Goal: Information Seeking & Learning: Learn about a topic

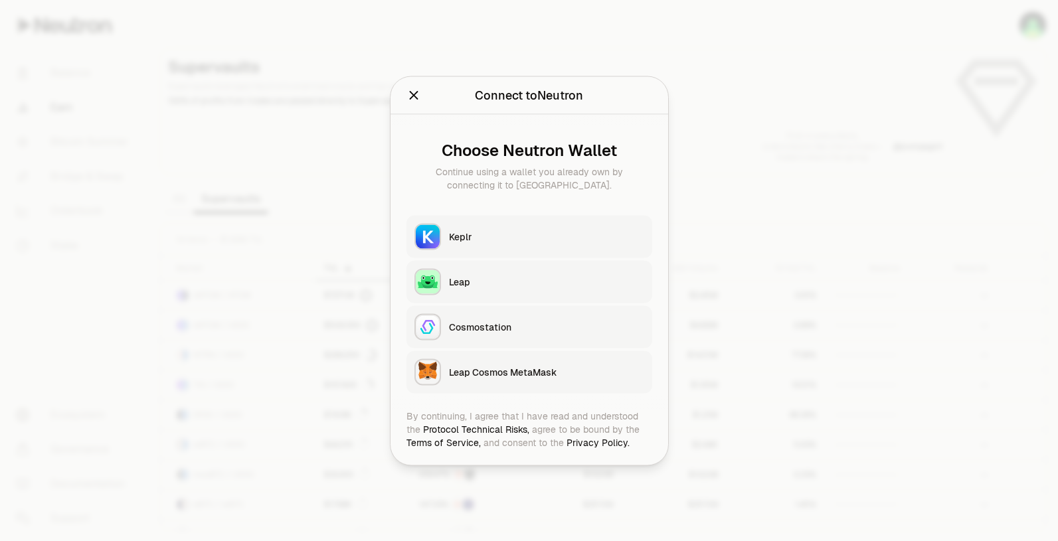
click at [500, 234] on div "Keplr" at bounding box center [546, 236] width 195 height 13
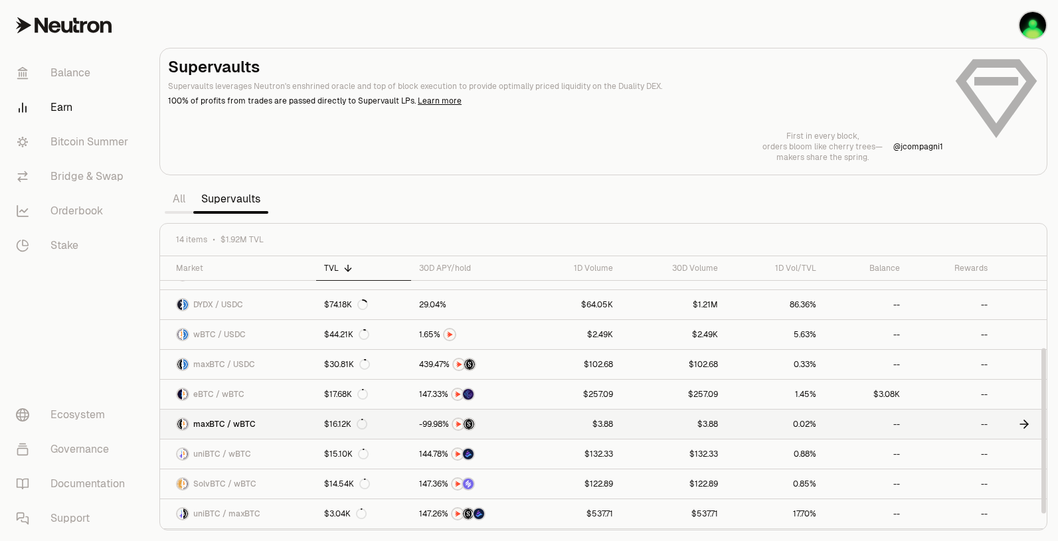
scroll to position [169, 0]
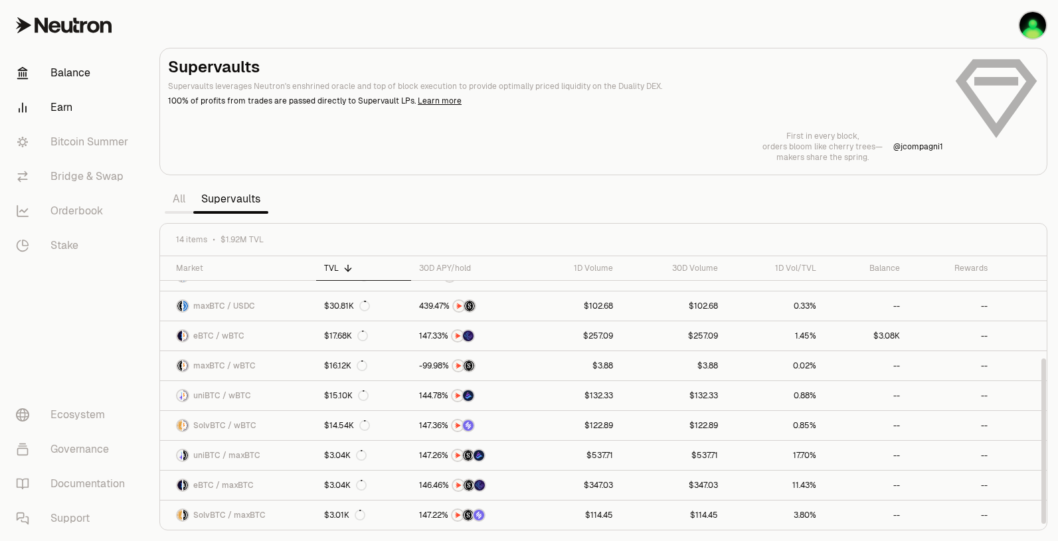
click at [73, 74] on link "Balance" at bounding box center [74, 73] width 138 height 35
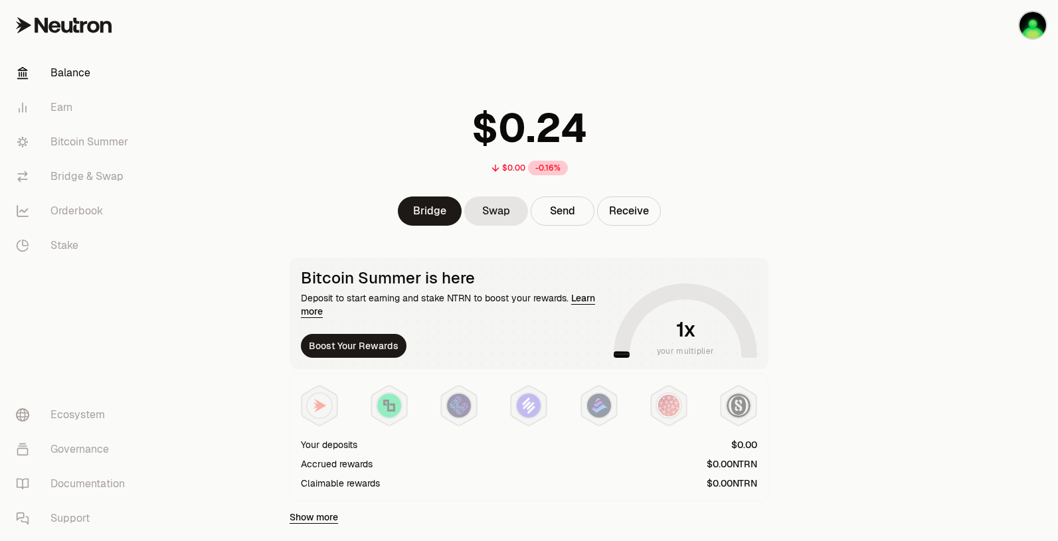
click at [680, 349] on span "your multiplier" at bounding box center [686, 351] width 58 height 13
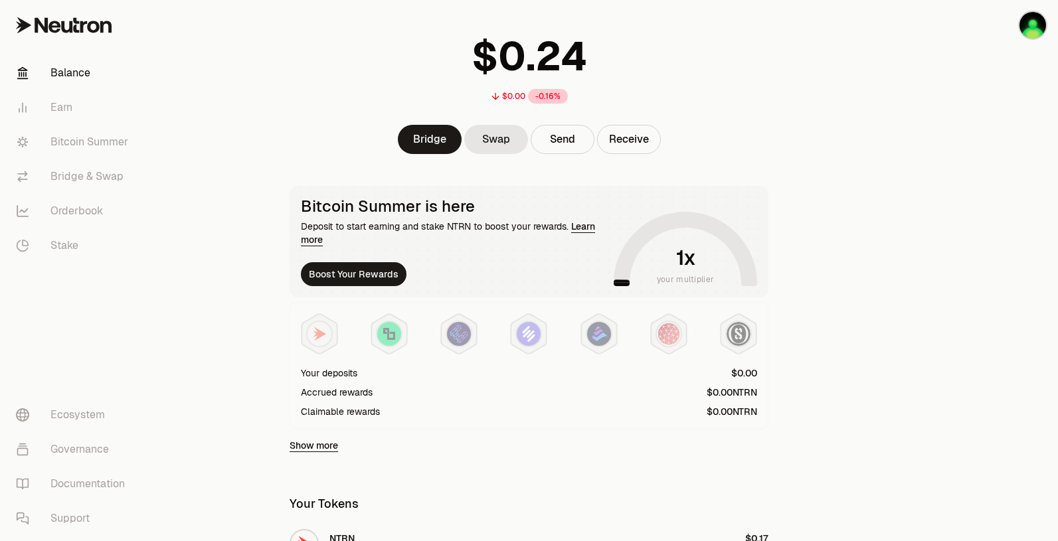
scroll to position [120, 0]
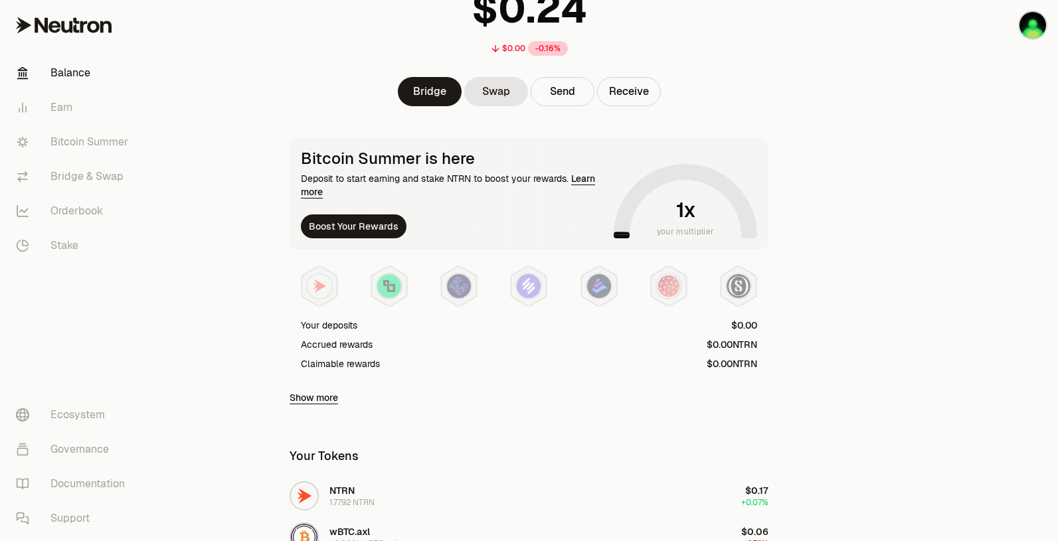
click at [323, 353] on div "Your deposits Accrued rewards Claimable rewards" at bounding box center [529, 344] width 456 height 52
click at [338, 323] on div "Your deposits" at bounding box center [329, 325] width 56 height 13
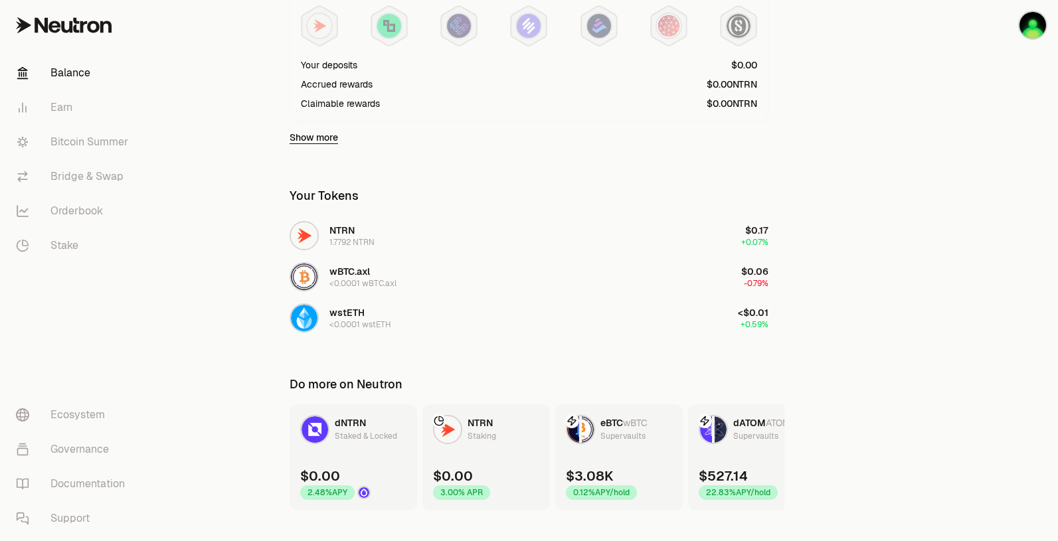
scroll to position [402, 0]
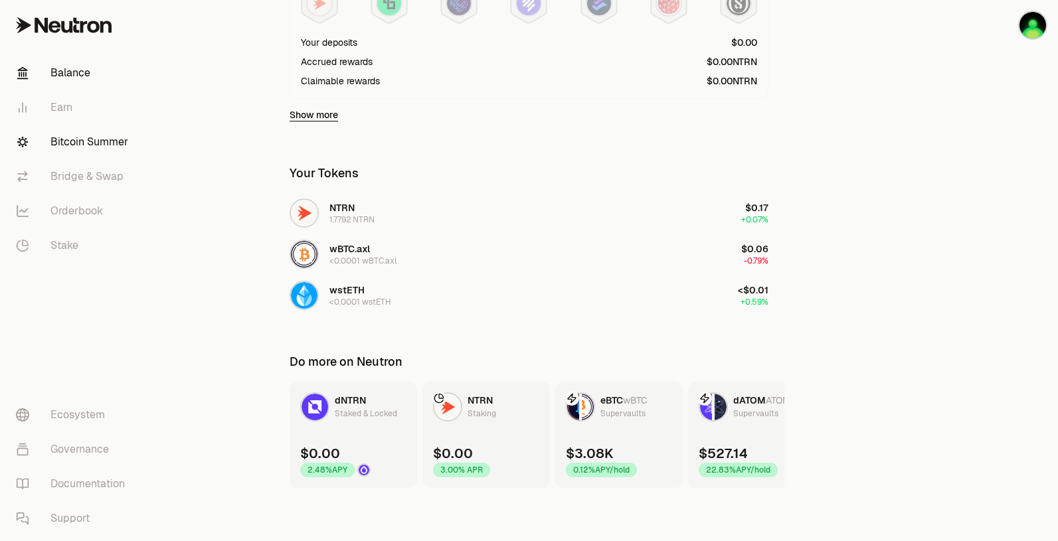
click at [97, 144] on link "Bitcoin Summer" at bounding box center [74, 142] width 138 height 35
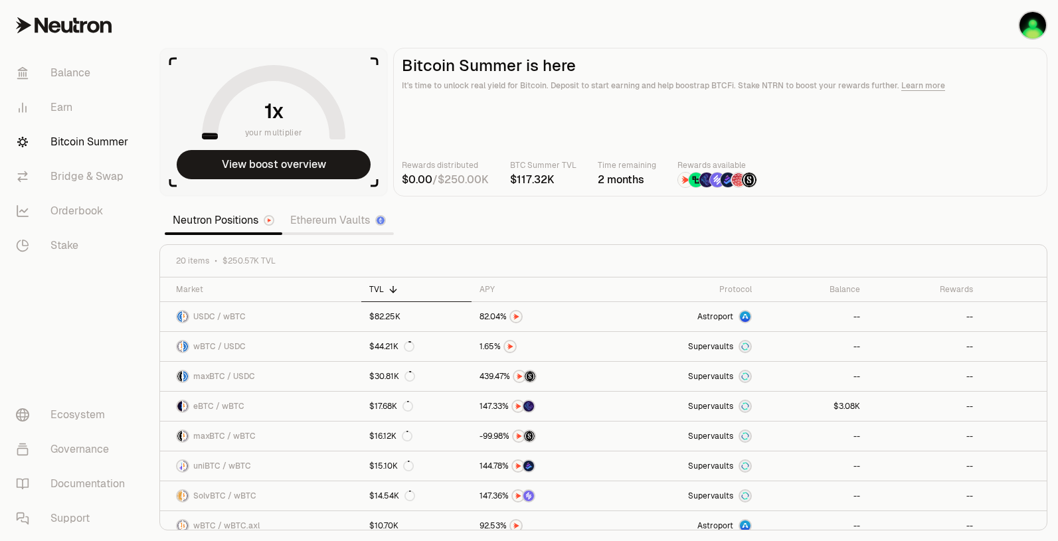
click at [489, 178] on span "K" at bounding box center [484, 180] width 7 height 11
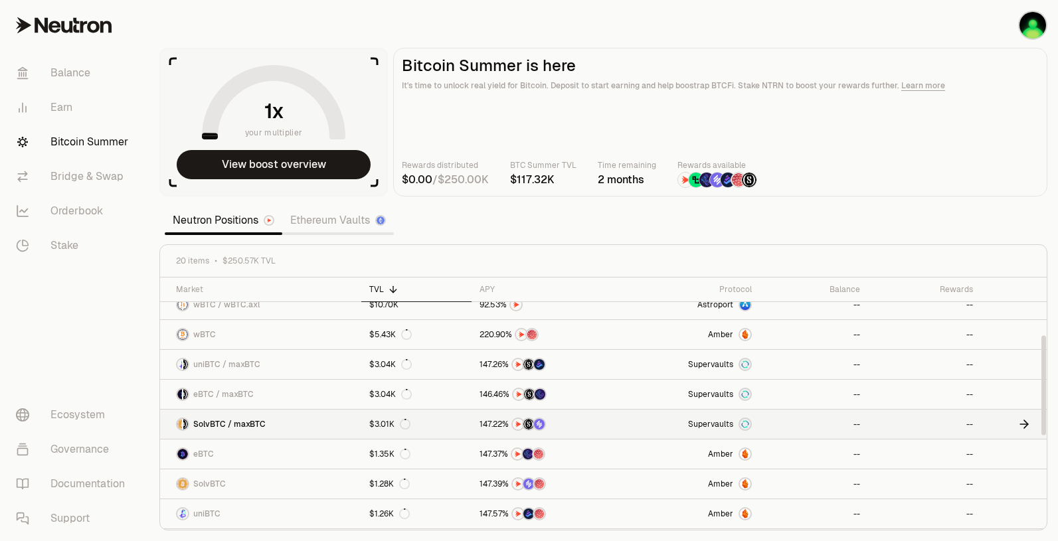
scroll to position [301, 0]
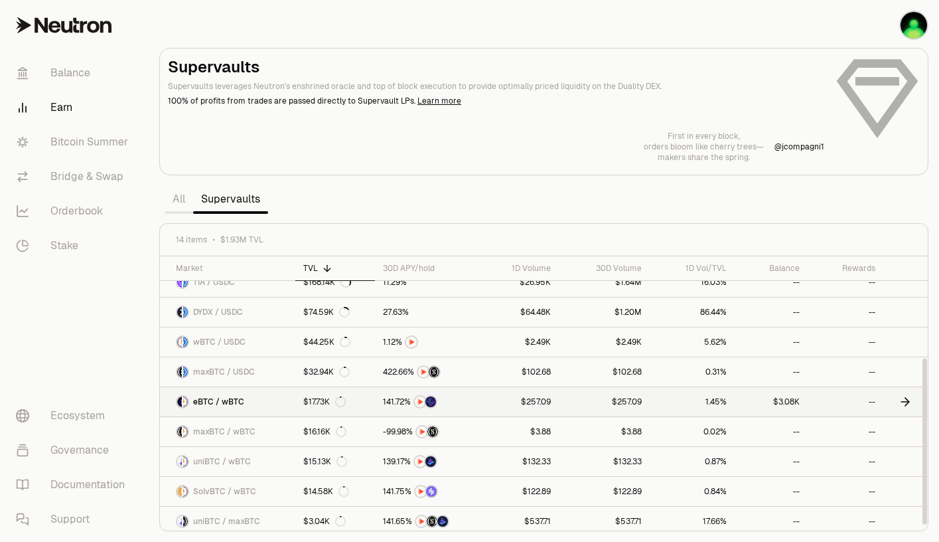
scroll to position [168, 0]
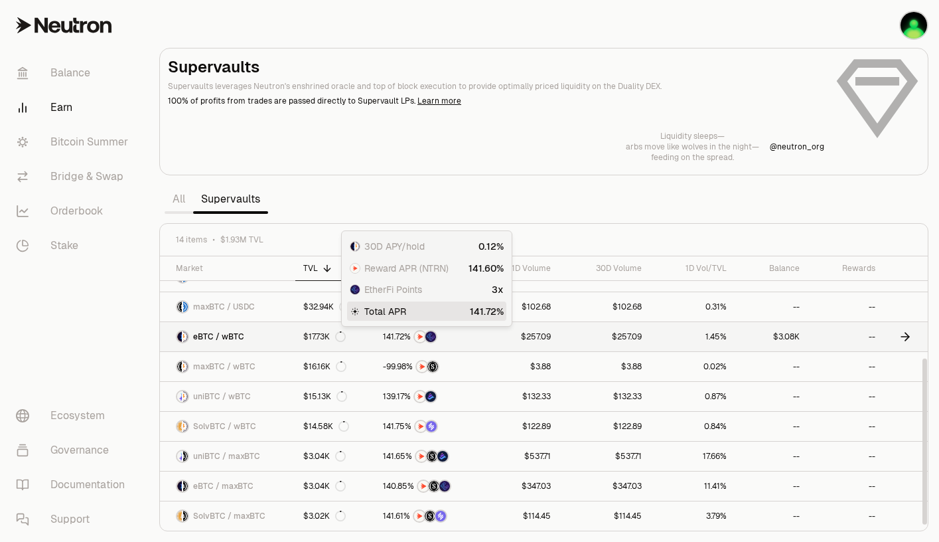
click at [314, 326] on link "$17.73K" at bounding box center [335, 336] width 80 height 29
